Goal: Navigation & Orientation: Find specific page/section

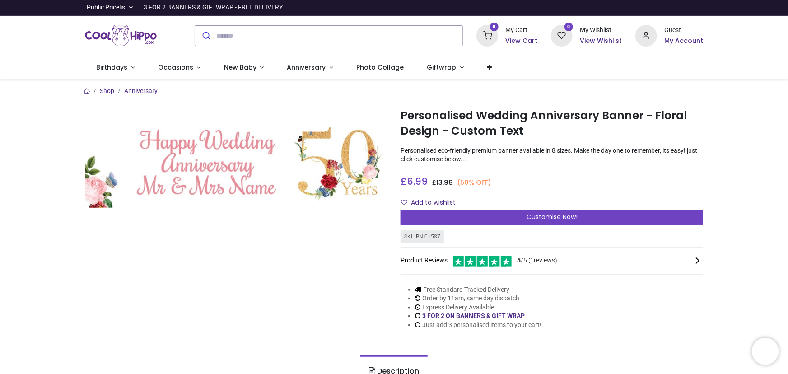
click at [668, 46] on h6 "My Account" at bounding box center [683, 41] width 39 height 9
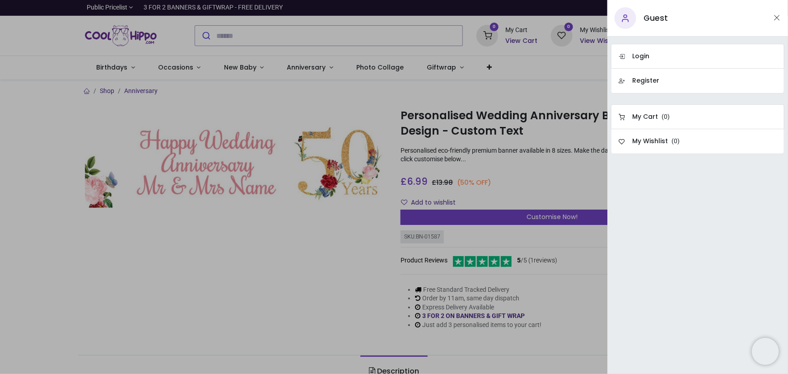
click at [668, 24] on h5 "Guest" at bounding box center [655, 18] width 24 height 11
click at [633, 29] on icon at bounding box center [626, 18] width 22 height 22
drag, startPoint x: 258, startPoint y: 306, endPoint x: 291, endPoint y: 265, distance: 52.3
click at [261, 302] on div at bounding box center [394, 187] width 788 height 374
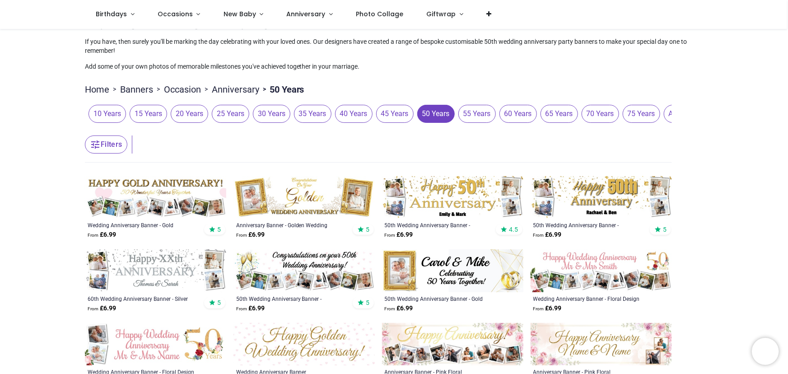
scroll to position [41, 0]
